Goal: Task Accomplishment & Management: Complete application form

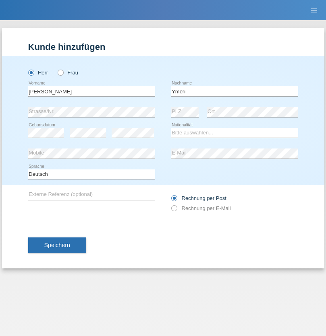
type input "Ymeri"
select select "XK"
select select "C"
select select "21"
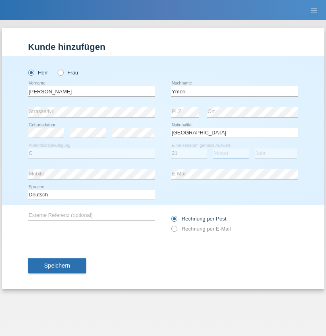
select select "03"
select select "1991"
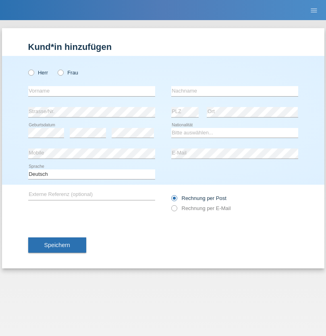
radio input "true"
click at [91, 91] on input "text" at bounding box center [91, 91] width 127 height 10
type input "Patrik"
click at [235, 91] on input "text" at bounding box center [234, 91] width 127 height 10
type input "Vencel"
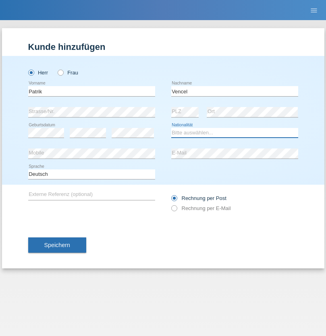
select select "SK"
select select "C"
select select "06"
select select "04"
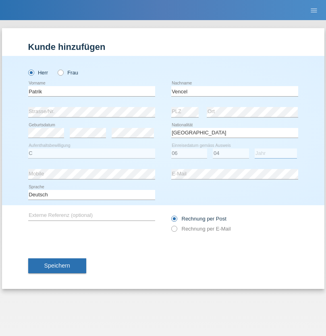
select select "2019"
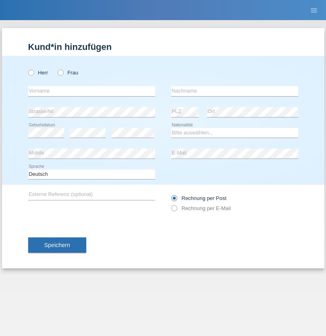
radio input "true"
click at [91, 91] on input "text" at bounding box center [91, 91] width 127 height 10
type input "Mersala"
click at [235, 91] on input "text" at bounding box center [234, 91] width 127 height 10
type input "[PERSON_NAME]"
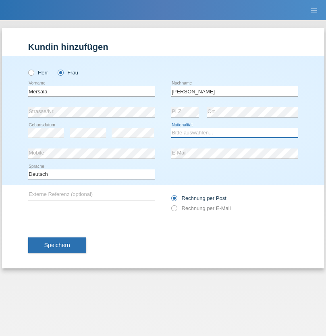
select select "RS"
select select "C"
select select "01"
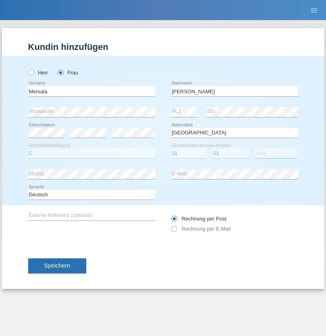
select select "1989"
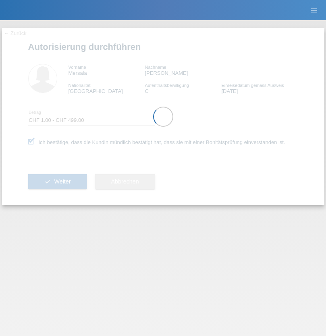
select select "1"
